Goal: Obtain resource: Obtain resource

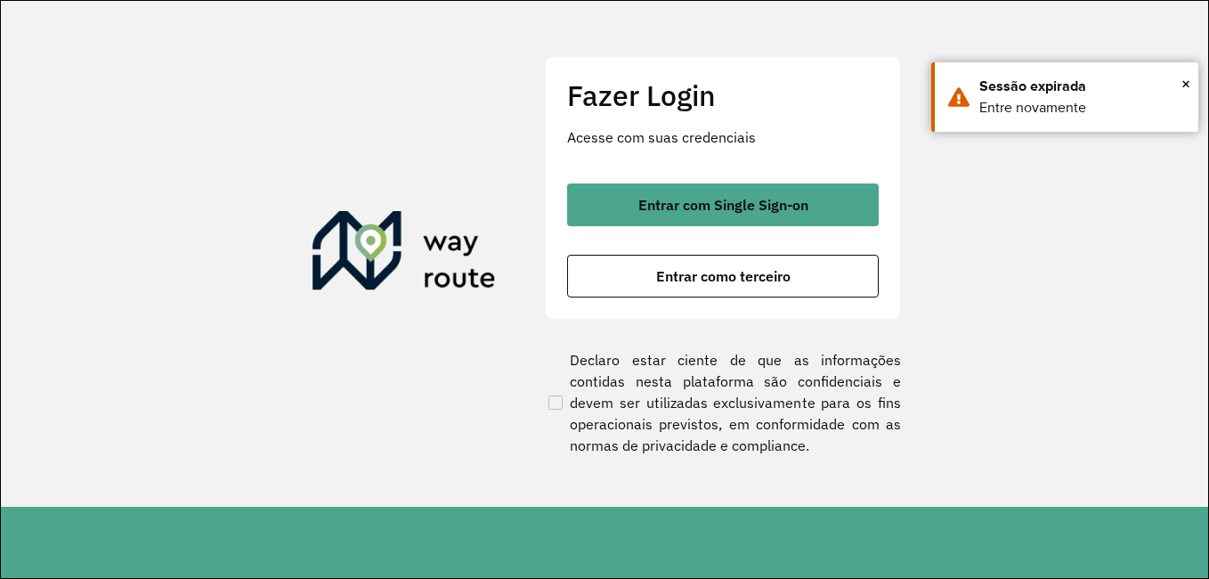
click at [724, 293] on button "Entrar como terceiro" at bounding box center [723, 276] width 312 height 43
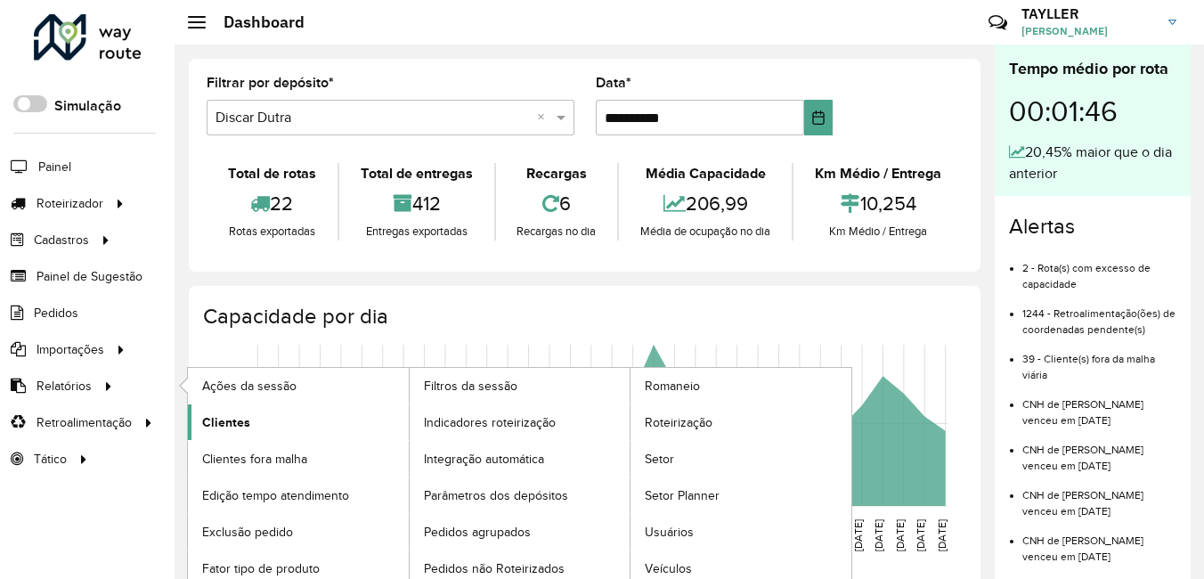
click at [248, 430] on span "Clientes" at bounding box center [226, 422] width 48 height 19
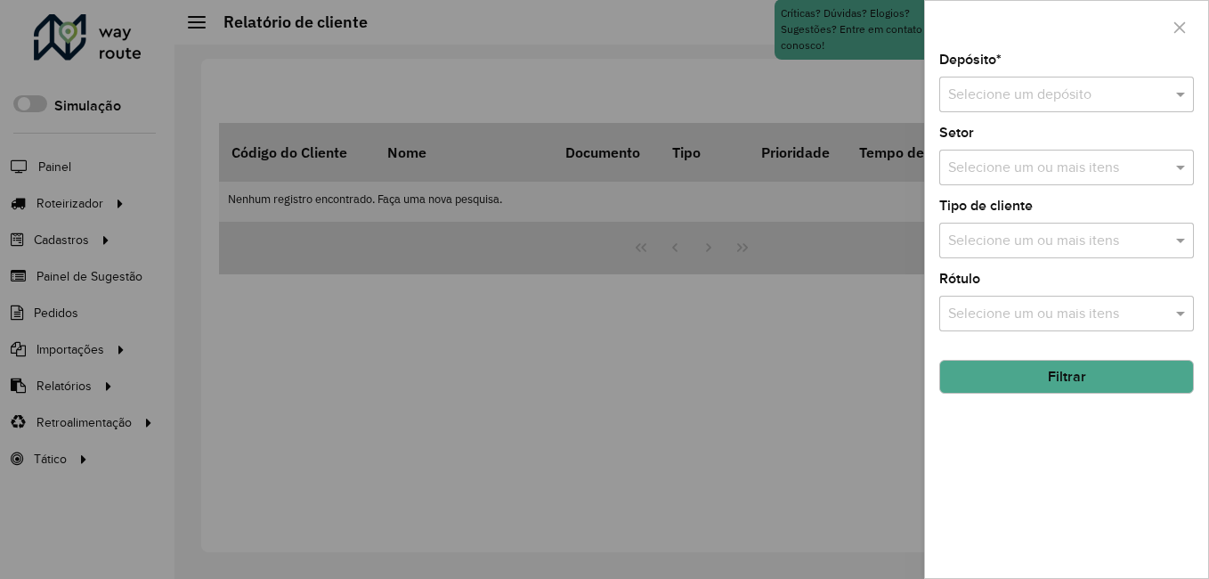
click at [1091, 99] on input "text" at bounding box center [1048, 95] width 201 height 21
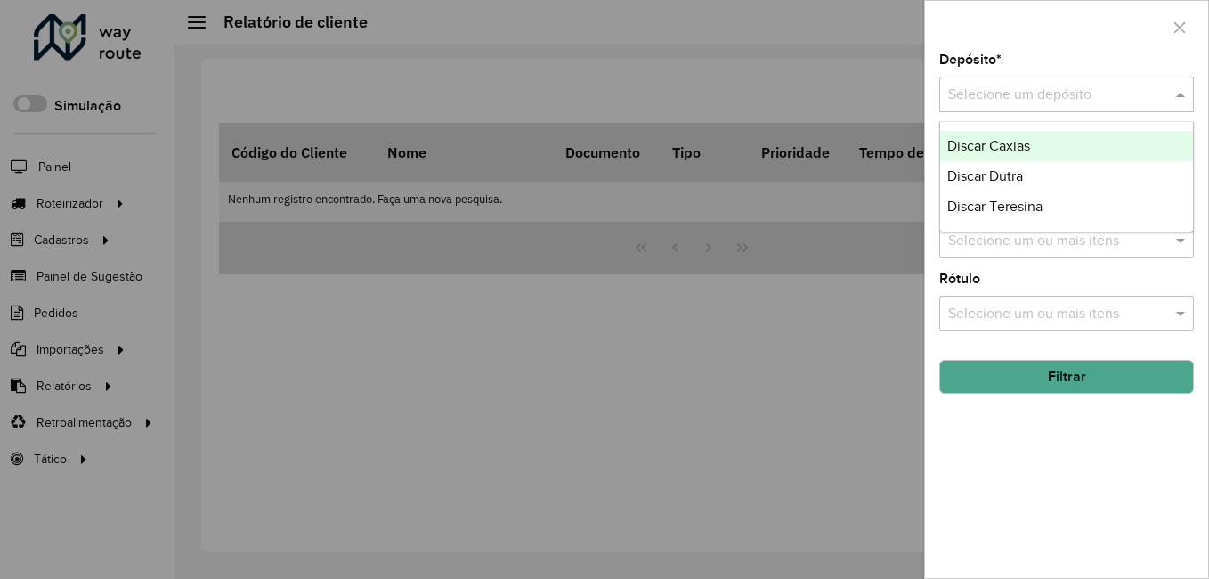
click at [1023, 146] on span "Discar Caxias" at bounding box center [989, 145] width 83 height 15
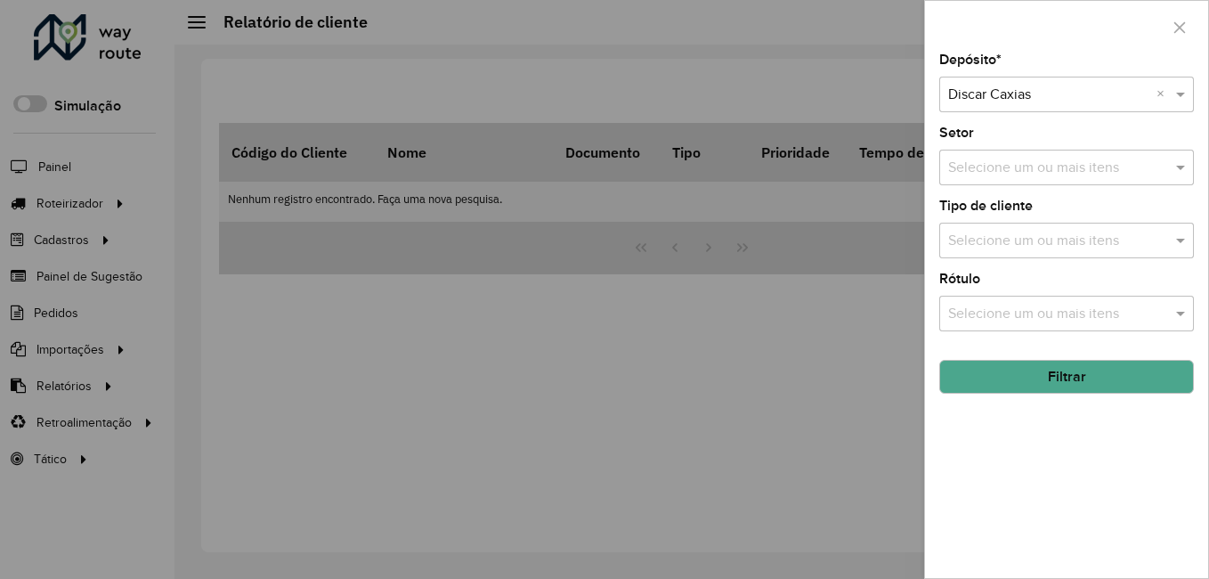
click at [1021, 386] on button "Filtrar" at bounding box center [1066, 377] width 255 height 34
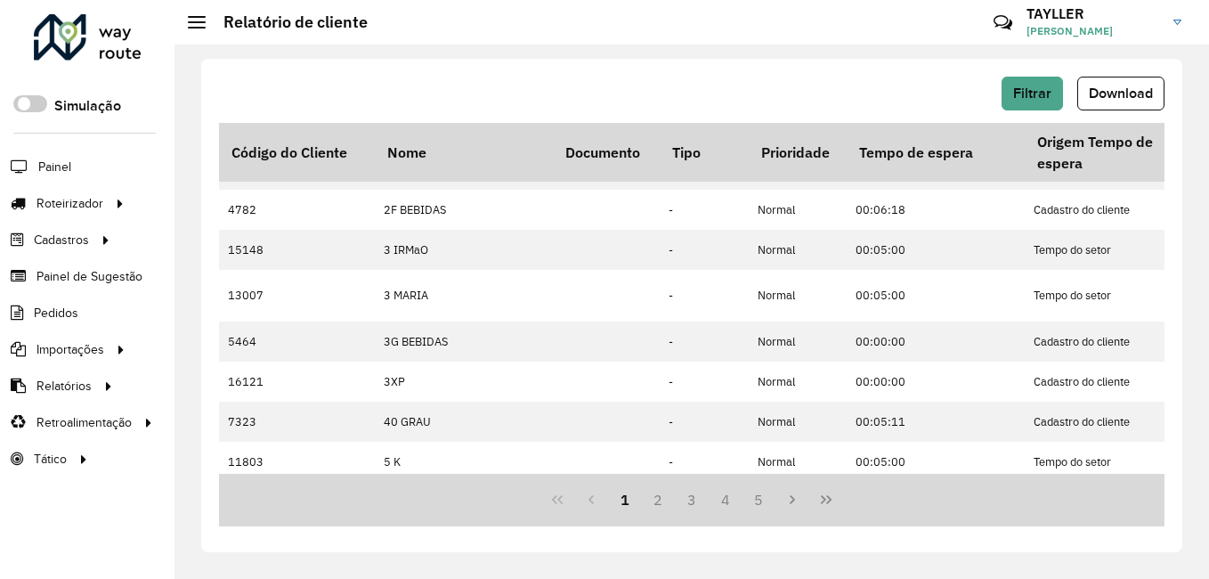
scroll to position [550, 0]
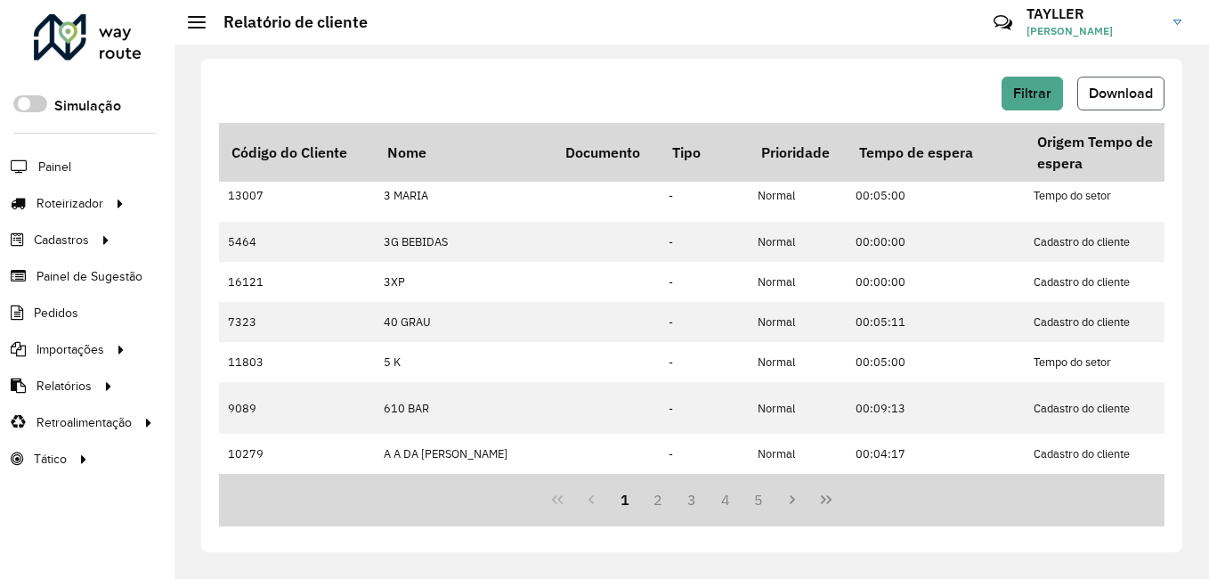
click at [1118, 97] on span "Download" at bounding box center [1121, 92] width 64 height 15
click at [672, 61] on div "Filtrar Download Código do Cliente Nome Documento Tipo Prioridade Tempo de espe…" at bounding box center [691, 305] width 981 height 493
click at [1046, 92] on span "Filtrar" at bounding box center [1032, 92] width 38 height 15
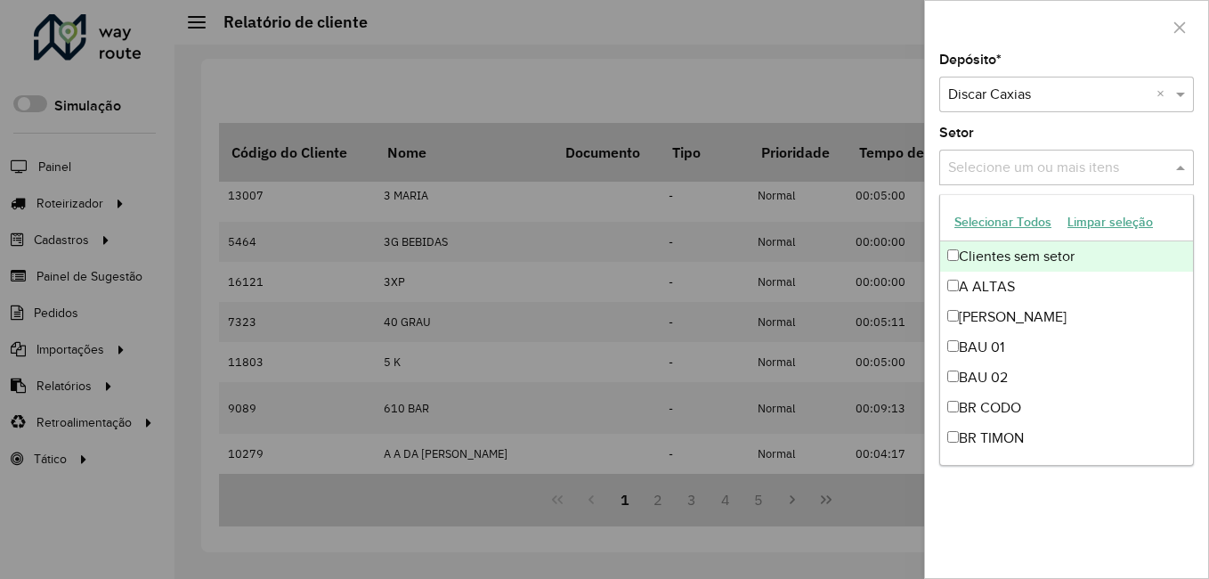
click at [1086, 164] on input "text" at bounding box center [1058, 168] width 228 height 21
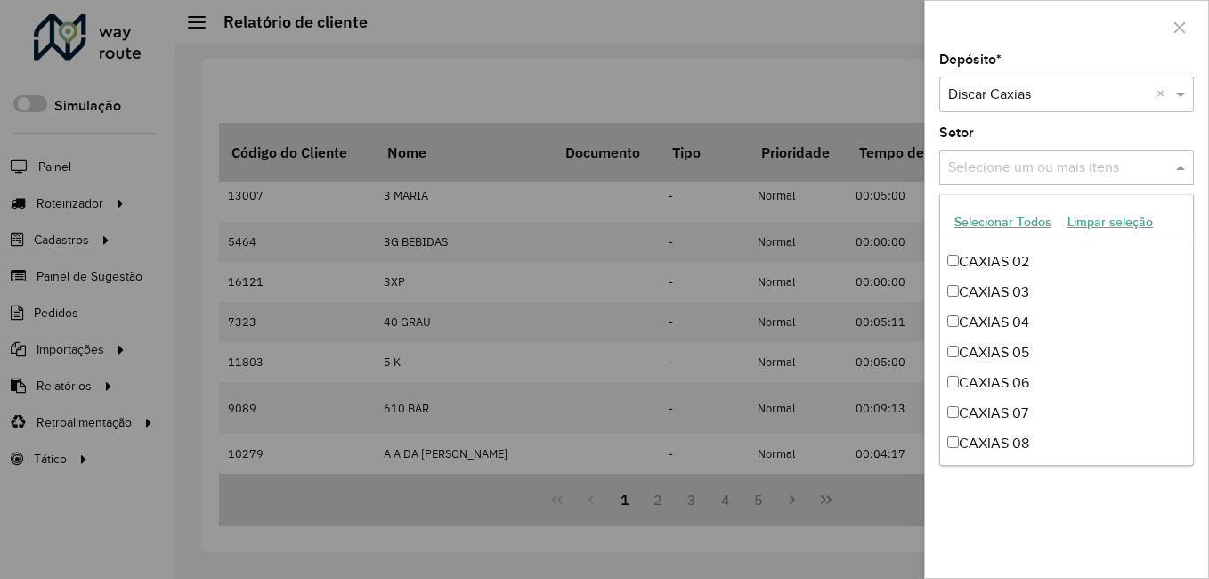
scroll to position [0, 0]
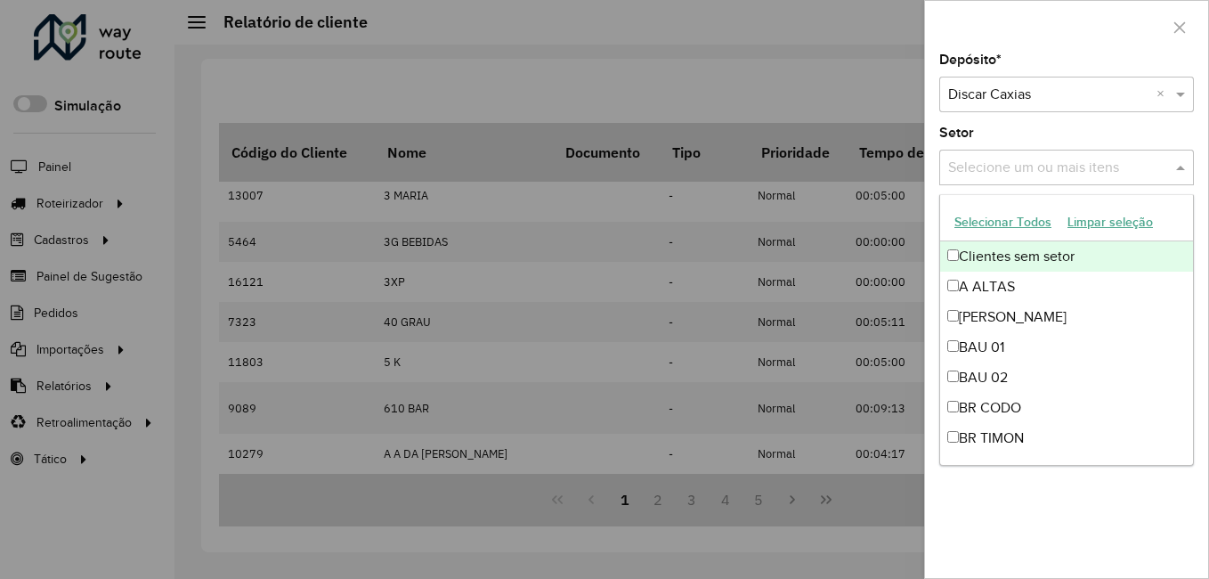
click at [1045, 166] on input "text" at bounding box center [1058, 168] width 228 height 21
click at [1190, 25] on button "button" at bounding box center [1180, 27] width 28 height 28
